Goal: Task Accomplishment & Management: Complete application form

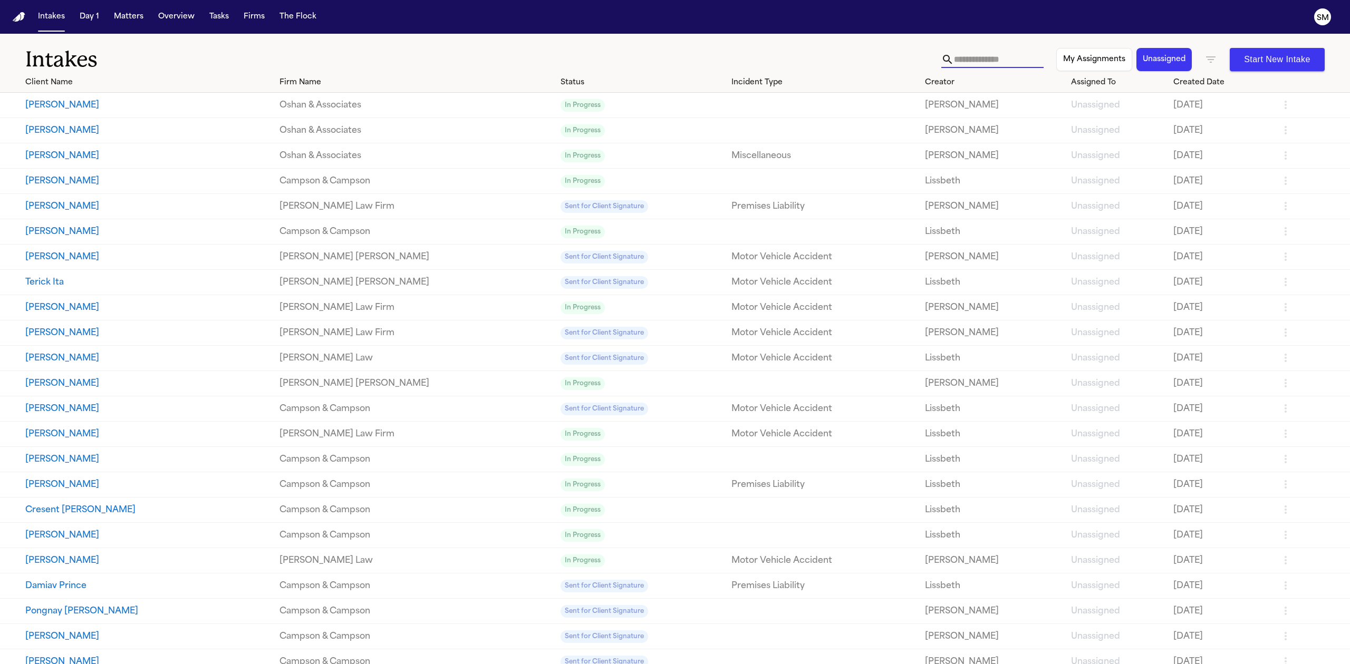
click at [322, 105] on link "Oshan & Associates" at bounding box center [415, 105] width 273 height 13
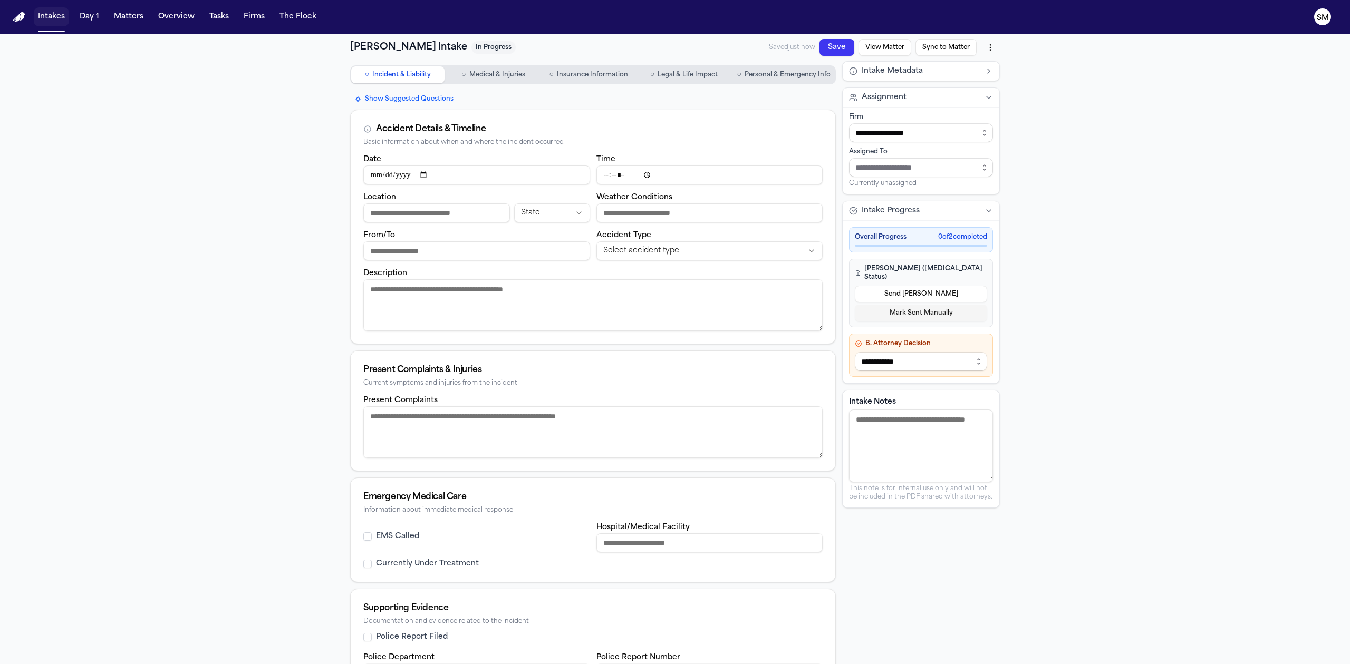
click at [59, 14] on button "Intakes" at bounding box center [51, 16] width 35 height 19
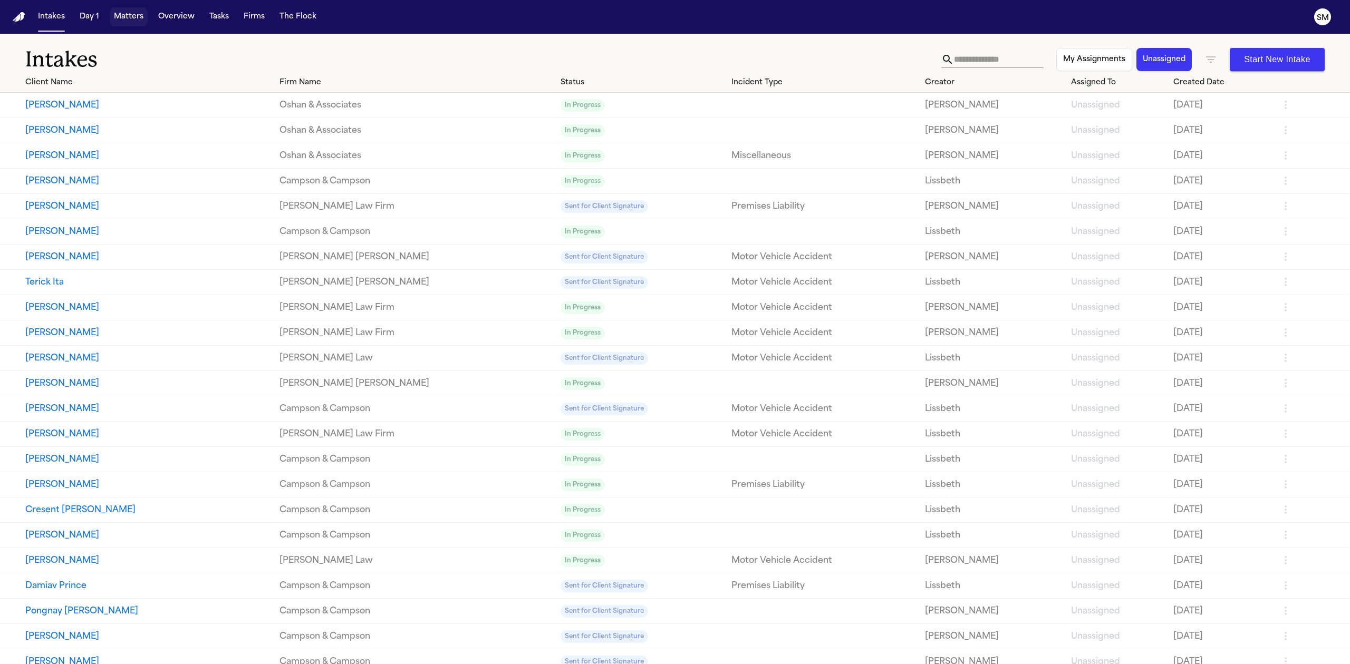
click at [125, 12] on button "Matters" at bounding box center [129, 16] width 38 height 19
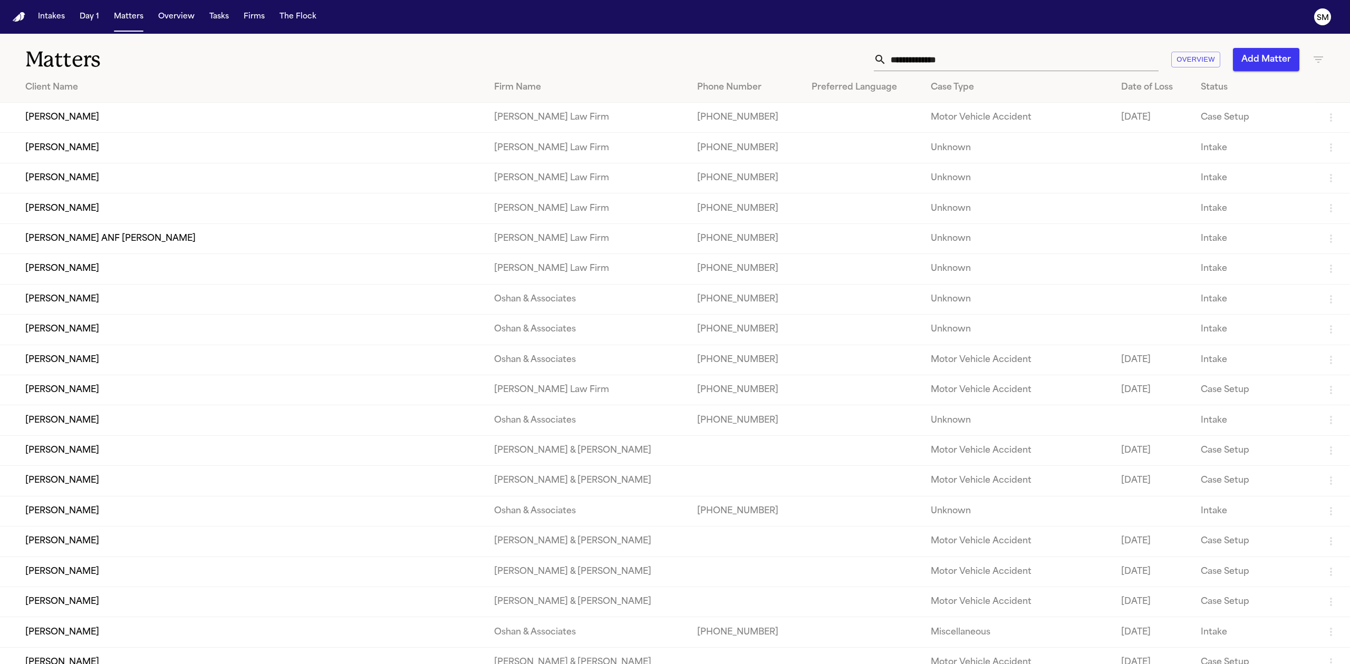
click at [63, 112] on td "[PERSON_NAME]" at bounding box center [243, 118] width 486 height 30
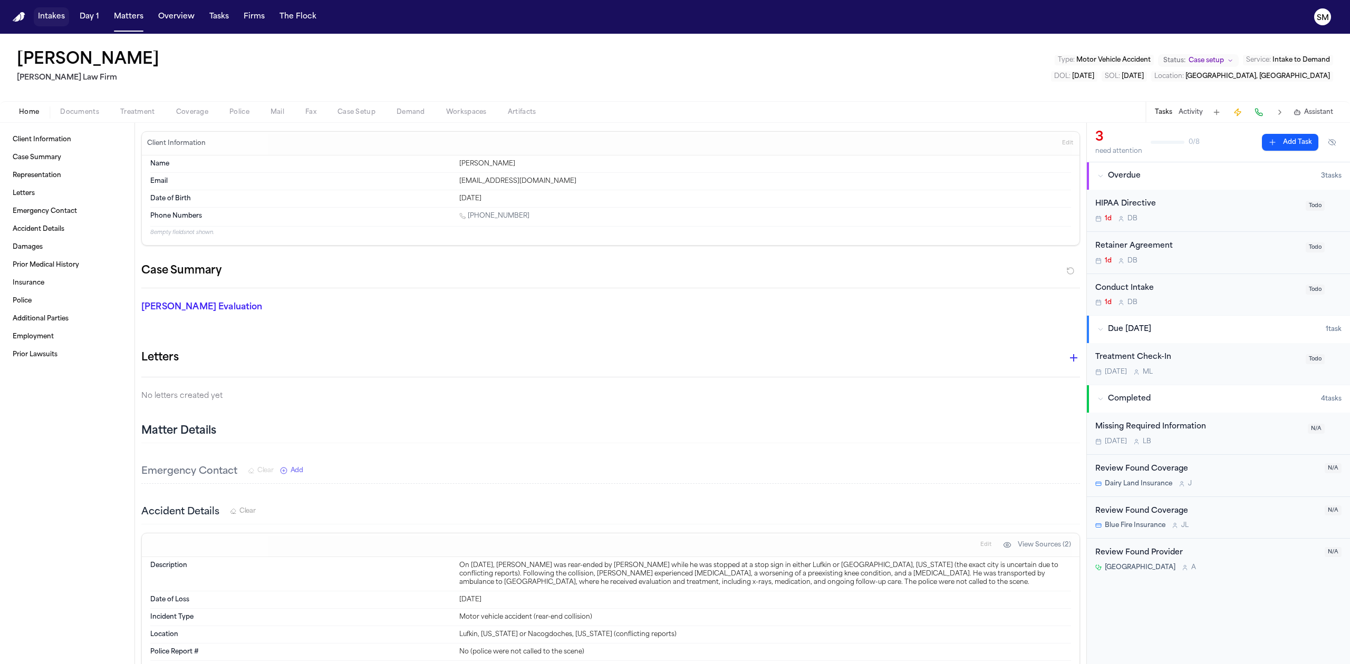
click at [46, 15] on button "Intakes" at bounding box center [51, 16] width 35 height 19
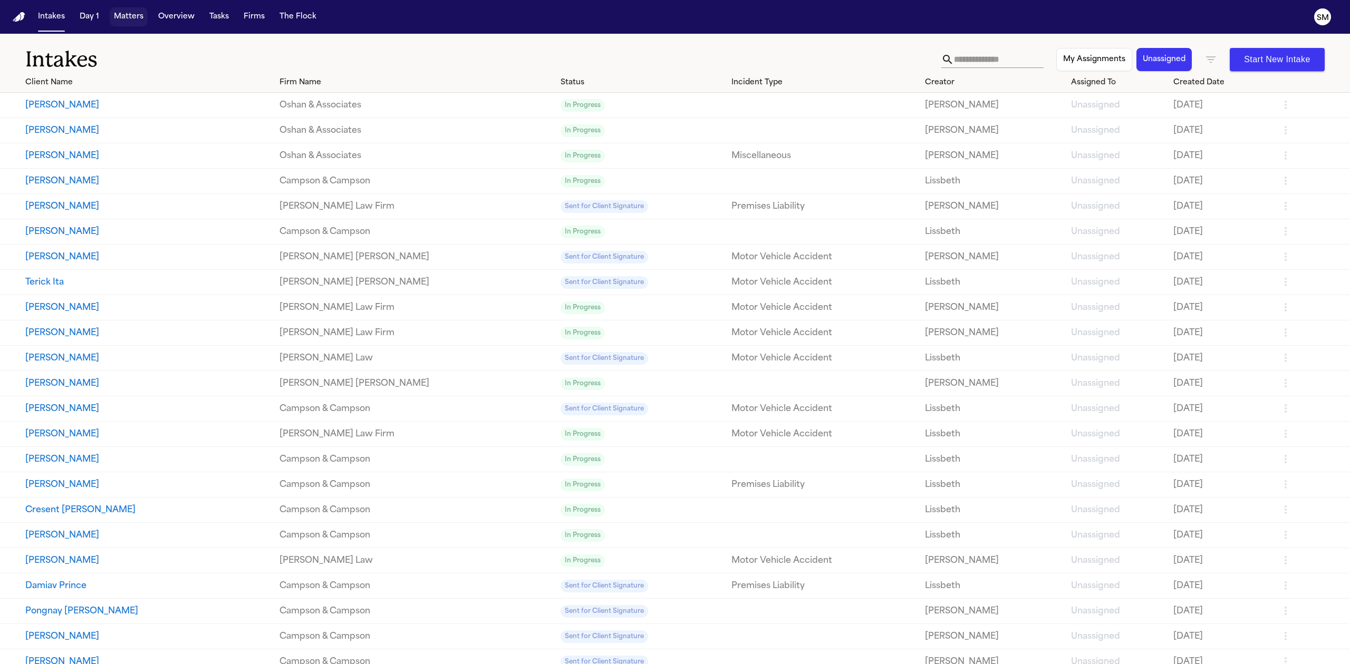
drag, startPoint x: 138, startPoint y: 16, endPoint x: 129, endPoint y: 32, distance: 18.2
click at [138, 16] on button "Matters" at bounding box center [129, 16] width 38 height 19
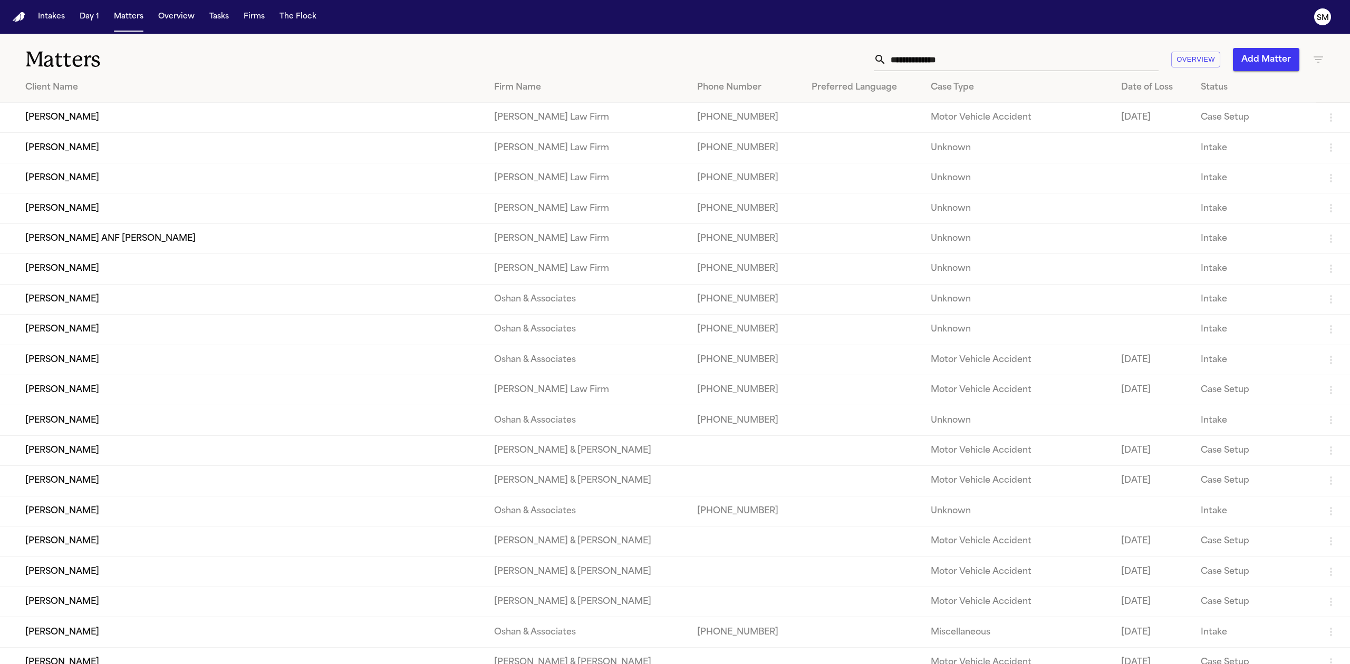
click at [89, 303] on td "[PERSON_NAME]" at bounding box center [243, 299] width 486 height 30
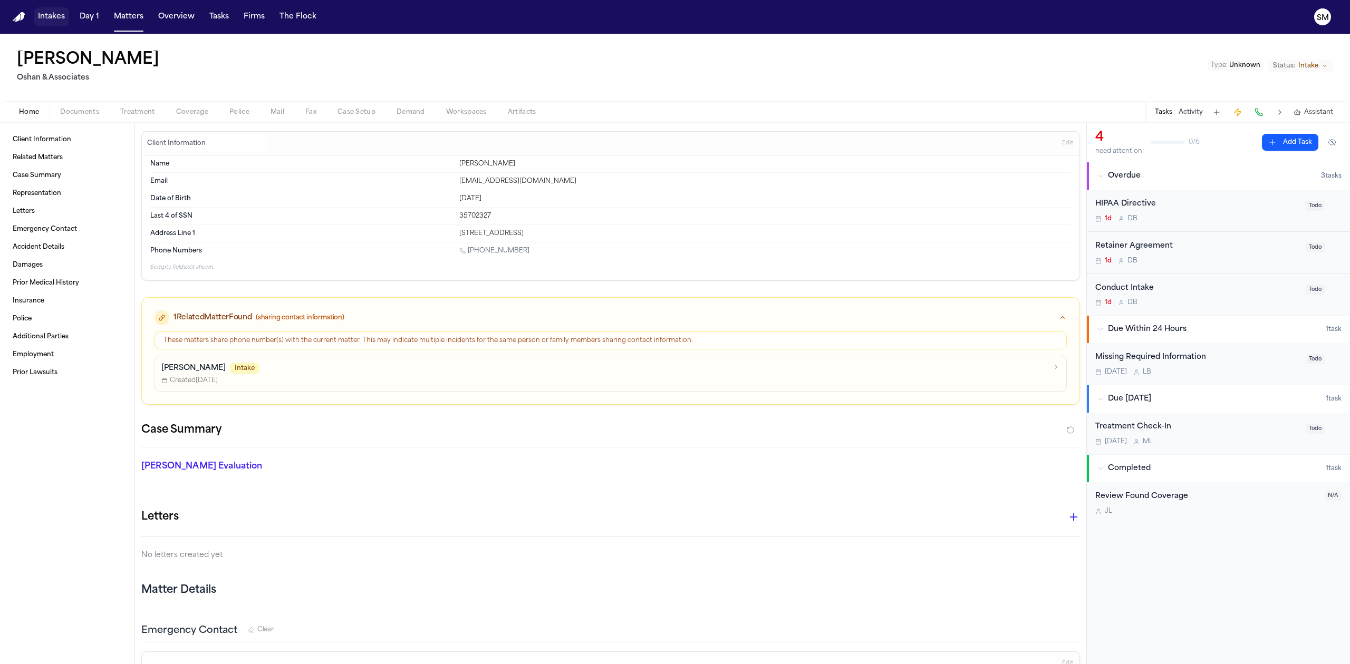
click at [62, 20] on button "Intakes" at bounding box center [51, 16] width 35 height 19
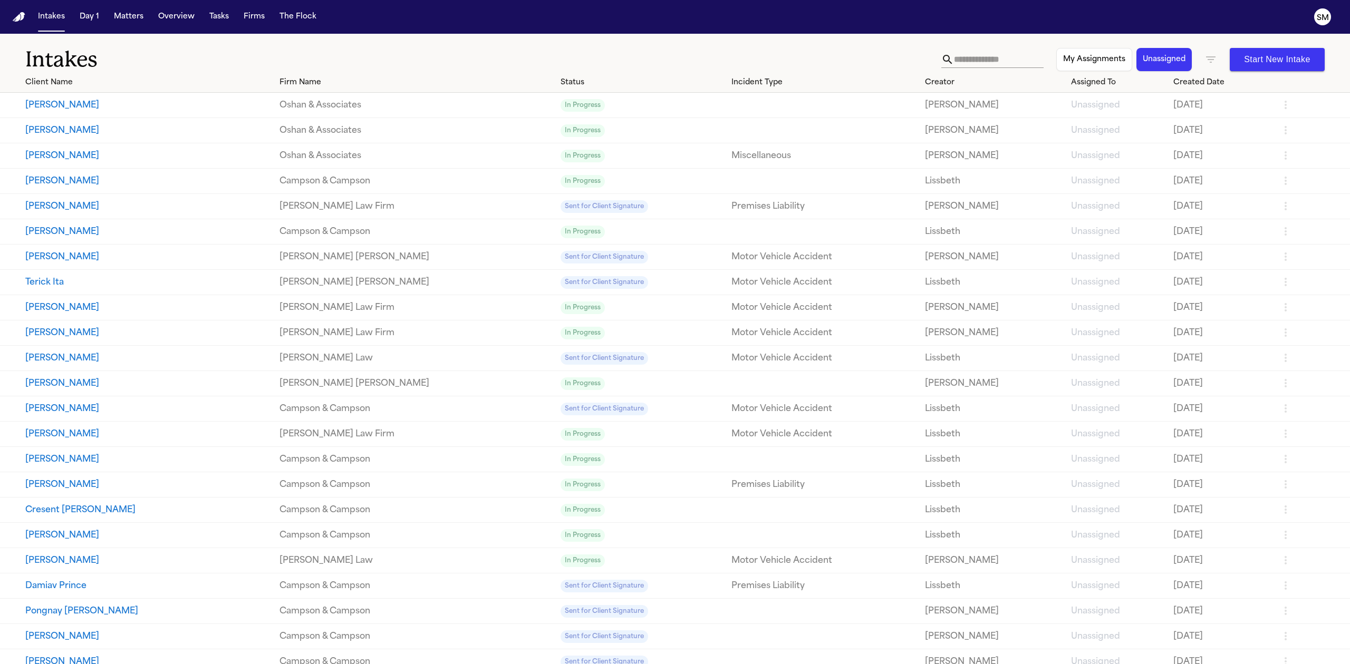
drag, startPoint x: 795, startPoint y: 54, endPoint x: 690, endPoint y: 47, distance: 105.6
click at [690, 47] on h1 "Intakes" at bounding box center [483, 59] width 916 height 26
click at [133, 6] on nav "Intakes Day 1 Matters Overview Tasks Firms The Flock SM" at bounding box center [675, 17] width 1350 height 34
click at [129, 15] on button "Matters" at bounding box center [129, 16] width 38 height 19
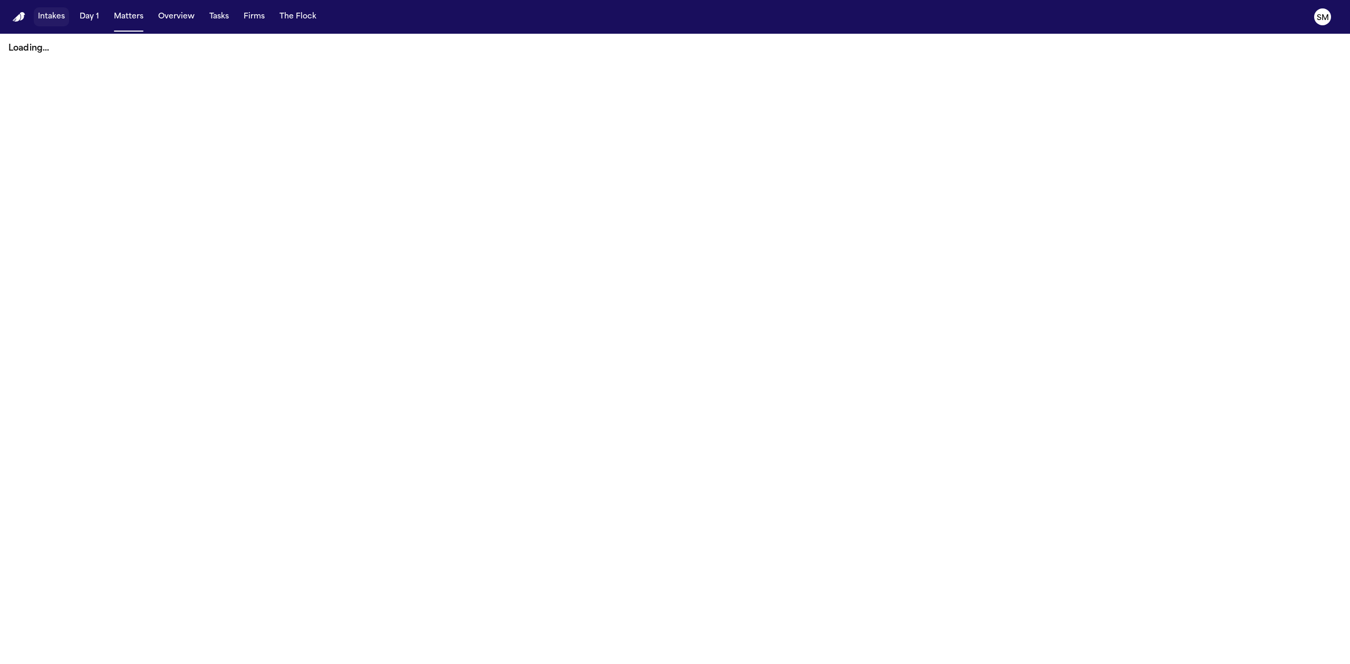
click at [56, 18] on button "Intakes" at bounding box center [51, 16] width 35 height 19
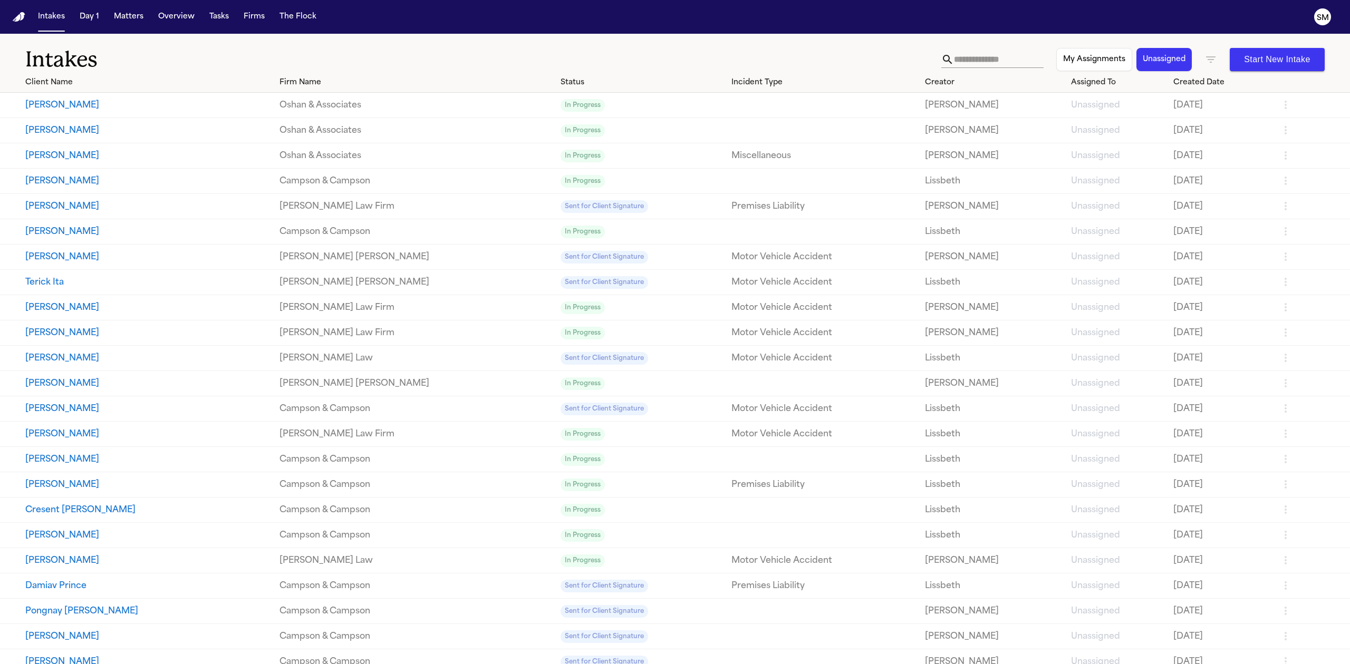
click at [84, 307] on button "[PERSON_NAME]" at bounding box center [148, 308] width 246 height 13
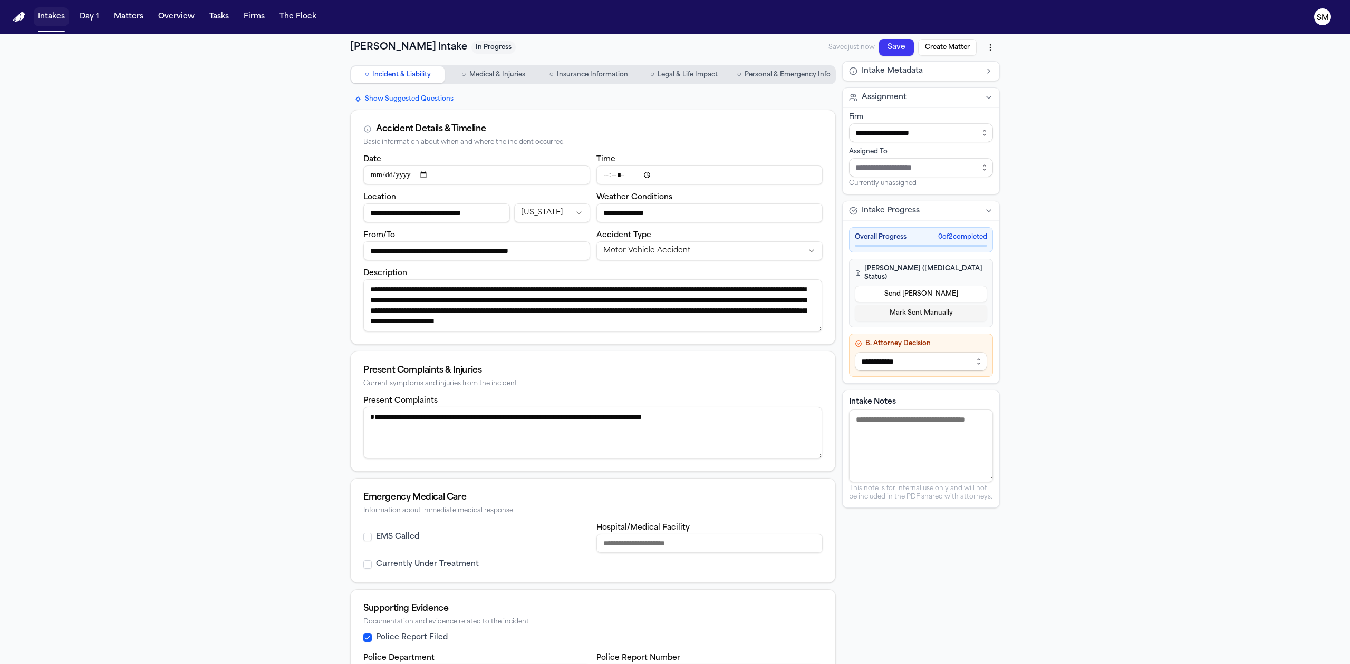
click at [53, 14] on button "Intakes" at bounding box center [51, 16] width 35 height 19
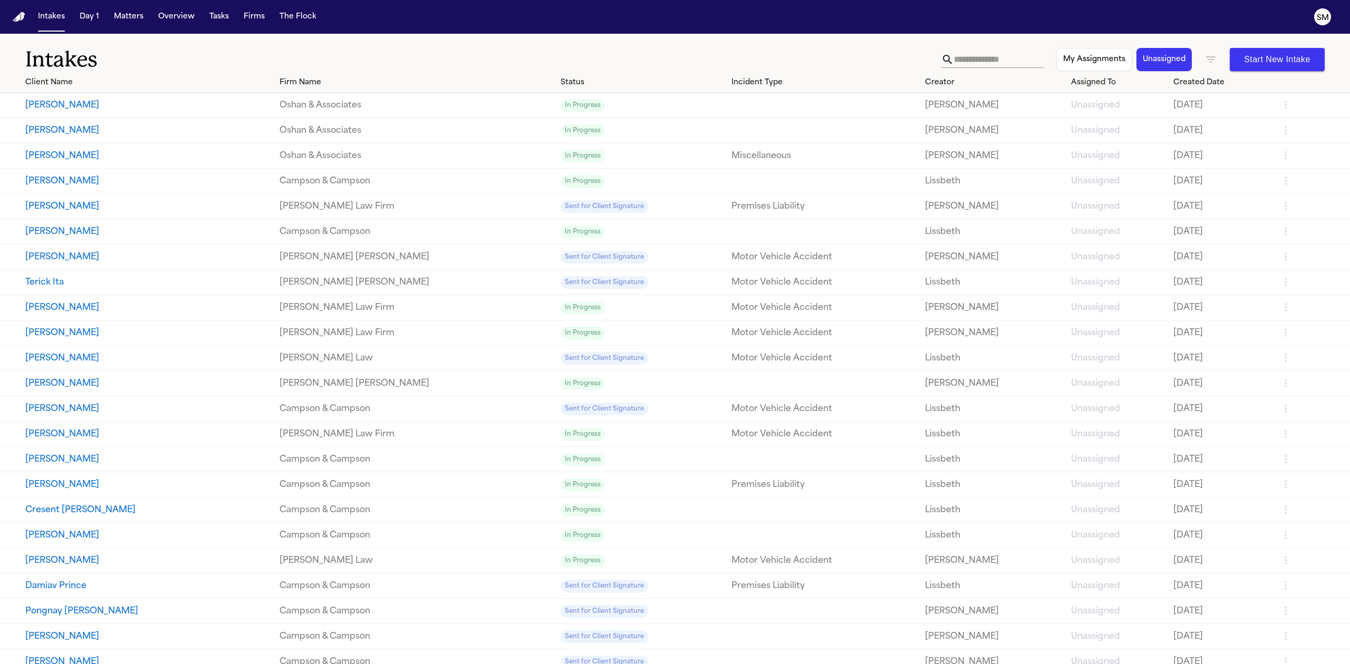
click at [711, 35] on div "Intakes My Assignments Unassigned Start New Intake" at bounding box center [675, 53] width 1350 height 39
click at [711, 34] on div "Intakes My Assignments Unassigned Start New Intake" at bounding box center [675, 53] width 1350 height 39
click at [53, 207] on button "[PERSON_NAME]" at bounding box center [148, 206] width 246 height 13
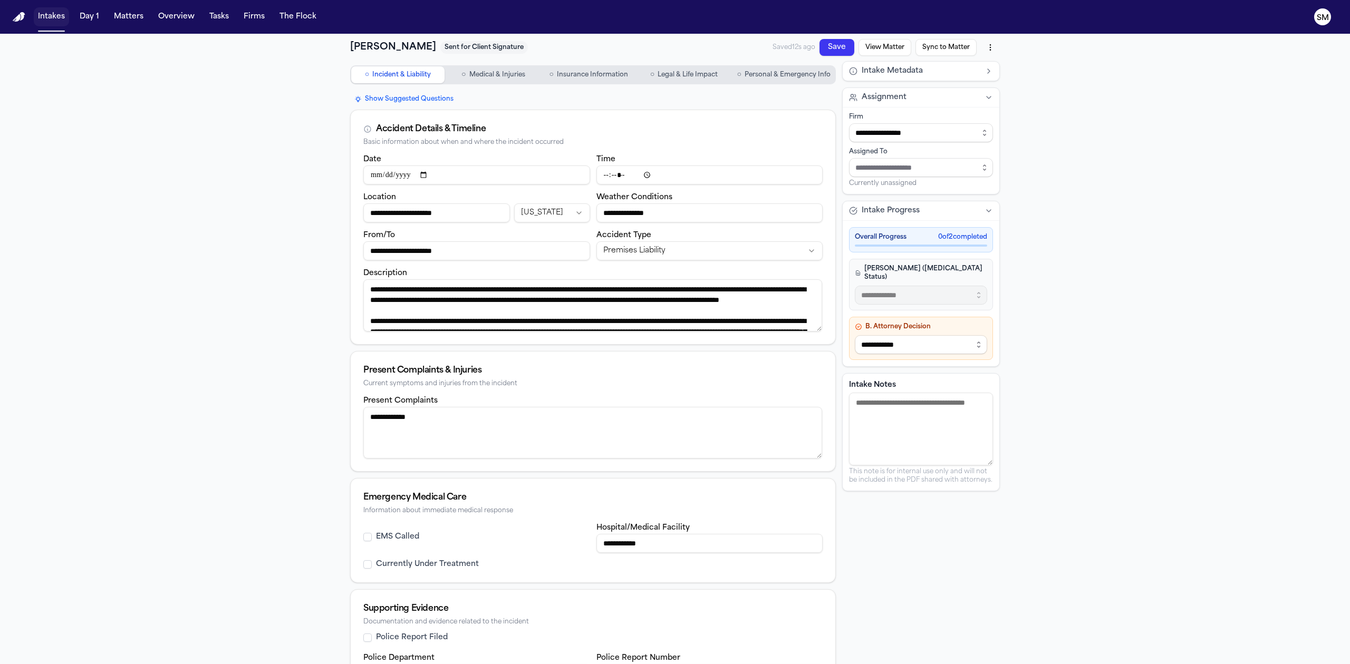
click at [55, 20] on button "Intakes" at bounding box center [51, 16] width 35 height 19
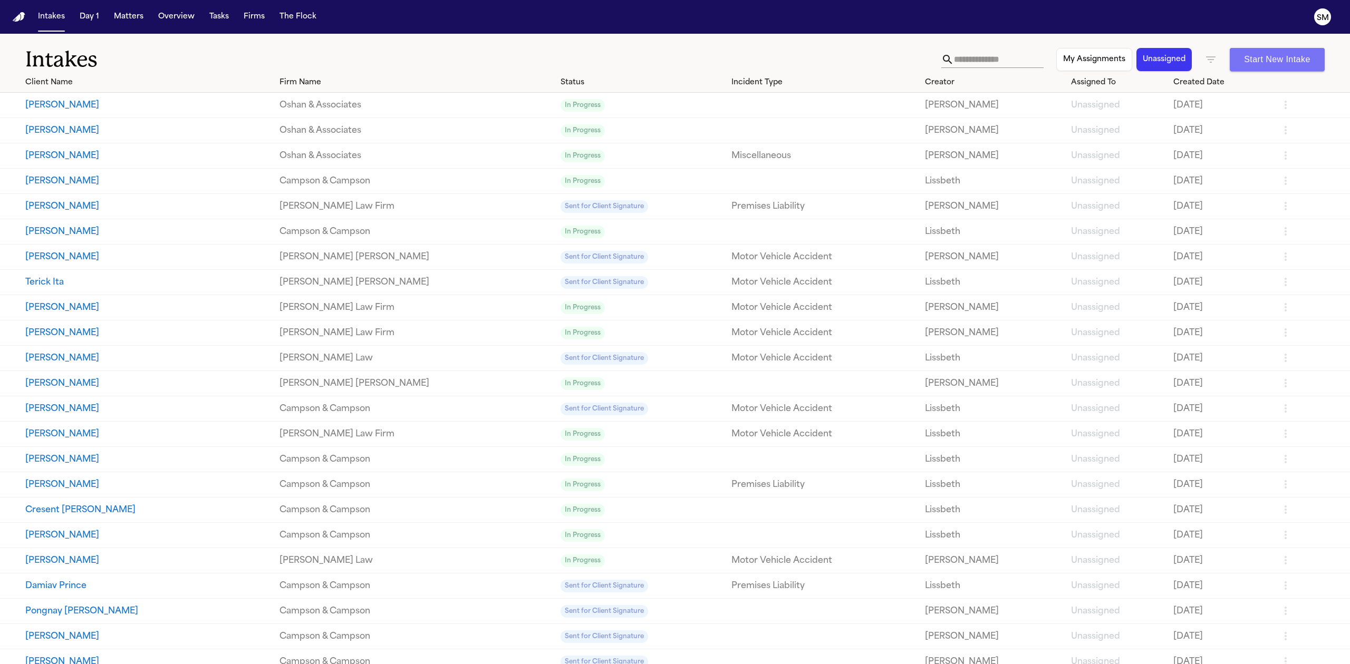
click at [1283, 64] on button "Start New Intake" at bounding box center [1276, 59] width 95 height 23
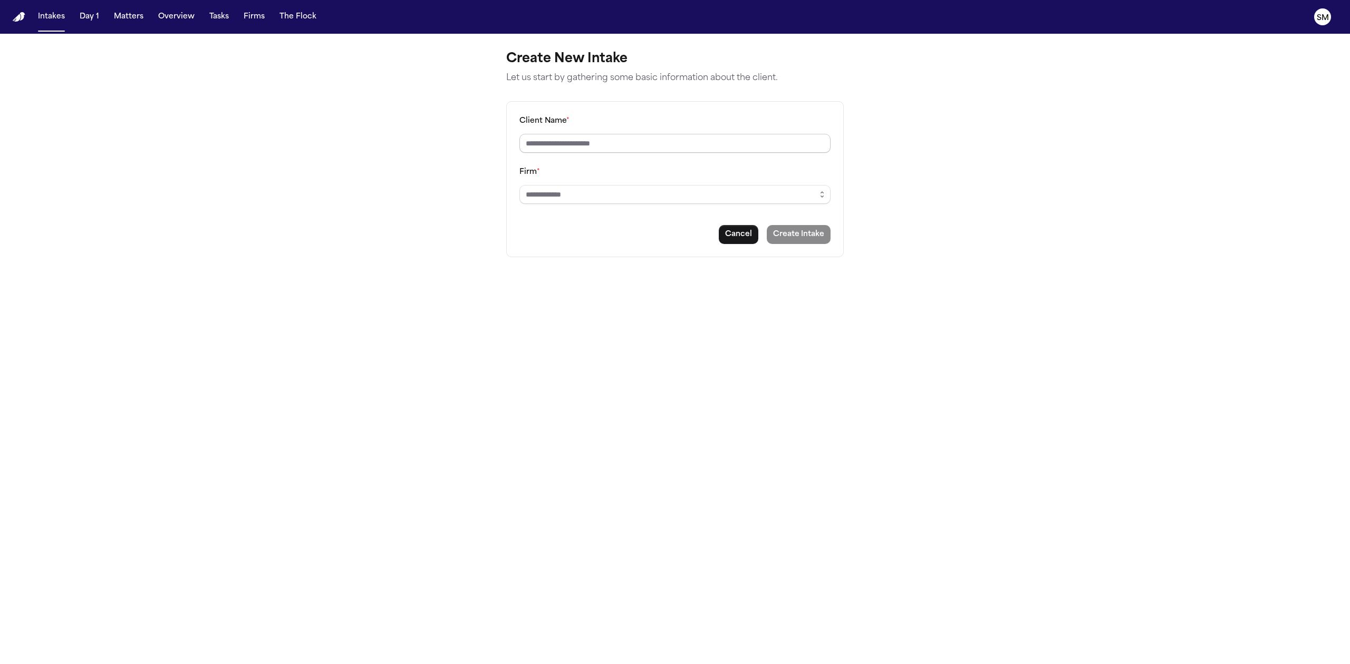
click at [638, 149] on input "Client Name *" at bounding box center [674, 143] width 311 height 19
click at [646, 197] on input "Firm *" at bounding box center [674, 194] width 311 height 19
drag, startPoint x: 54, startPoint y: 21, endPoint x: 53, endPoint y: 32, distance: 10.6
click at [54, 21] on button "Intakes" at bounding box center [51, 16] width 35 height 19
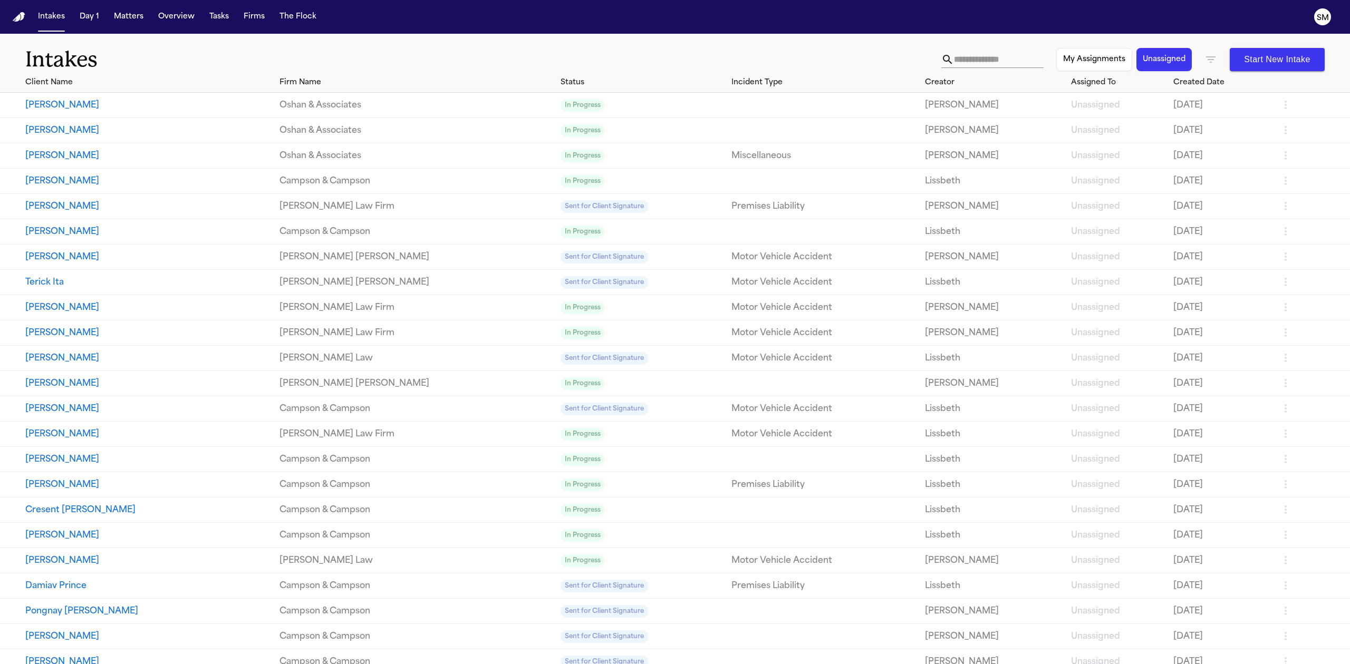
drag, startPoint x: 749, startPoint y: 59, endPoint x: 630, endPoint y: 55, distance: 118.2
click at [630, 55] on h1 "Intakes" at bounding box center [483, 59] width 916 height 26
click at [63, 104] on button "[PERSON_NAME]" at bounding box center [148, 105] width 246 height 13
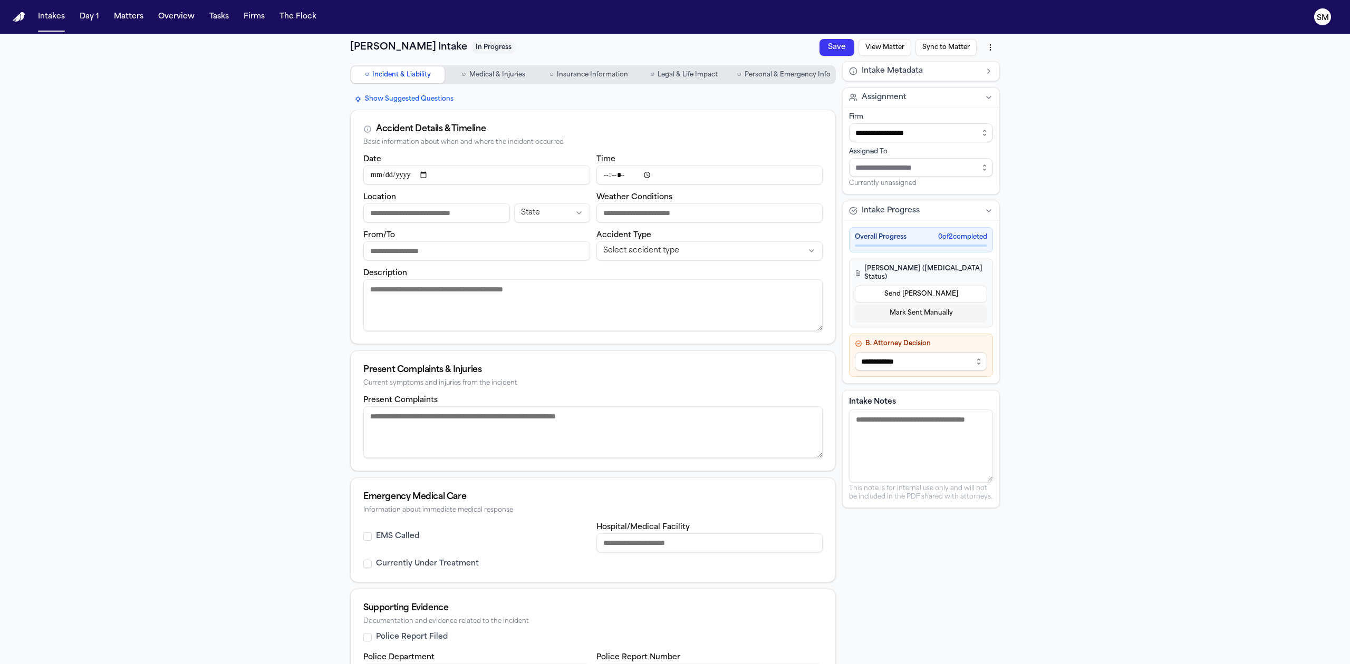
click at [273, 157] on div "**********" at bounding box center [675, 396] width 1350 height 725
click at [57, 15] on button "Intakes" at bounding box center [51, 16] width 35 height 19
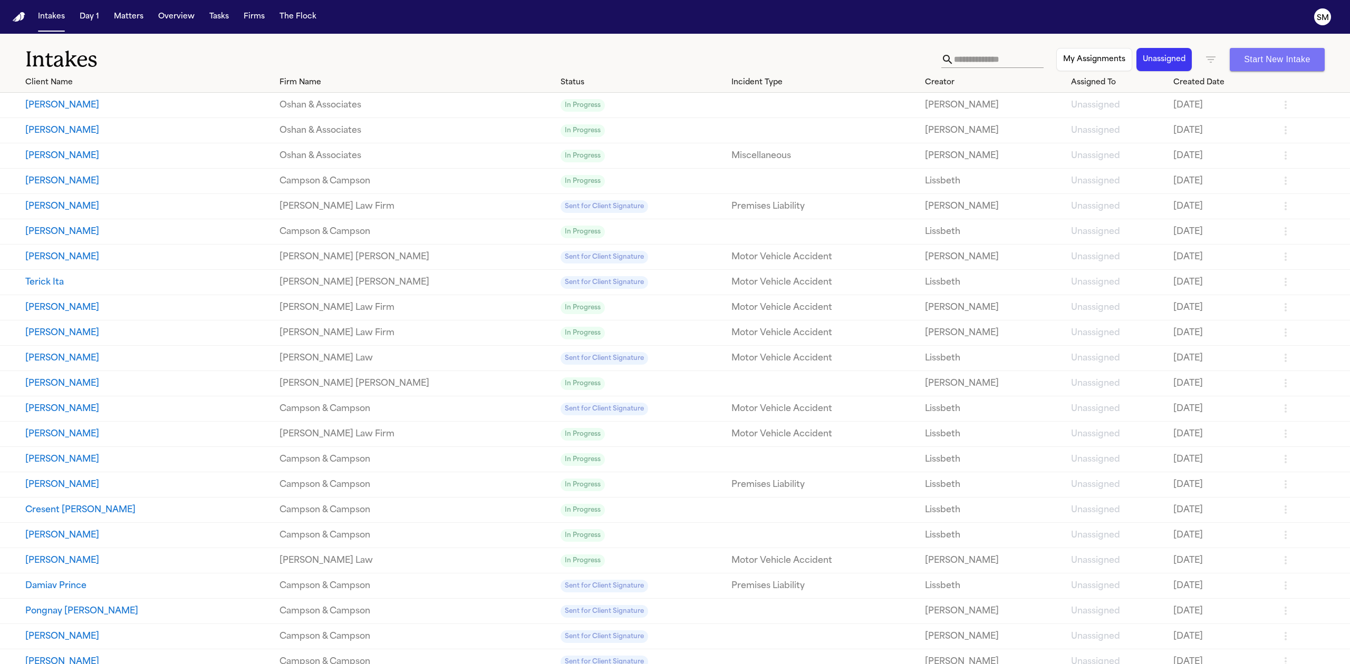
click at [1286, 59] on button "Start New Intake" at bounding box center [1276, 59] width 95 height 23
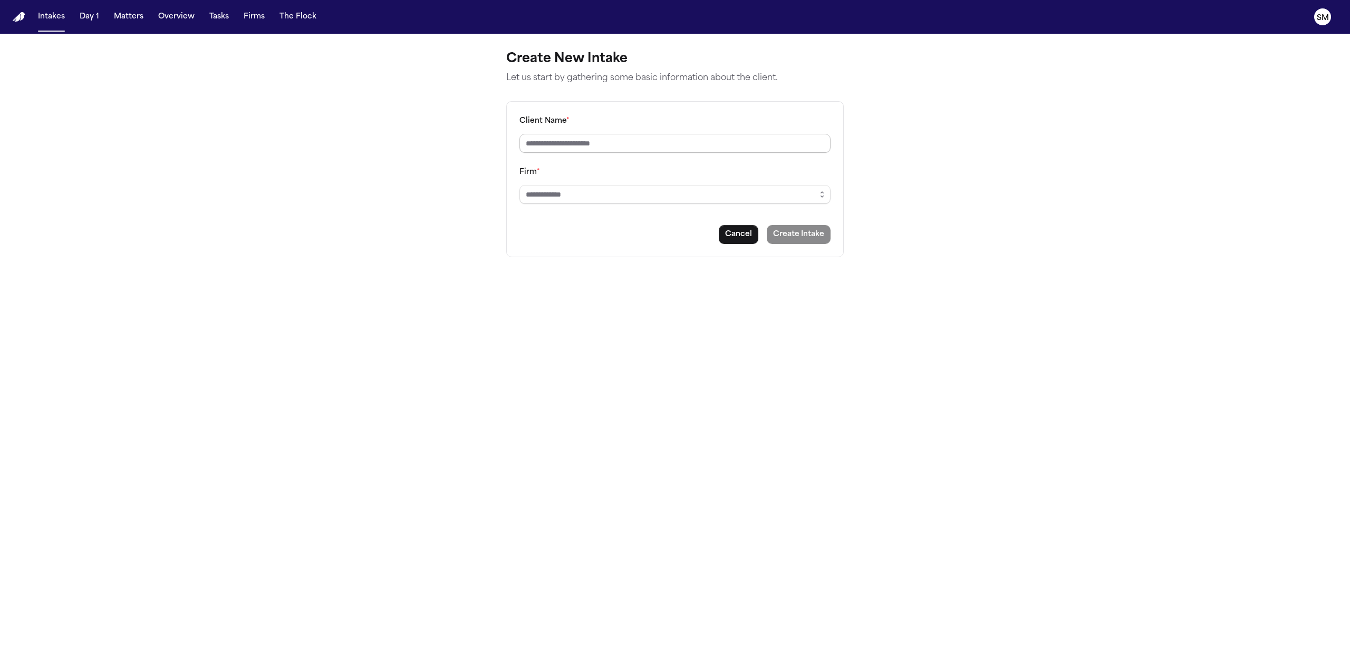
click at [629, 147] on input "Client Name *" at bounding box center [674, 143] width 311 height 19
click at [723, 237] on button "Cancel" at bounding box center [739, 234] width 40 height 19
